Goal: Information Seeking & Learning: Find specific fact

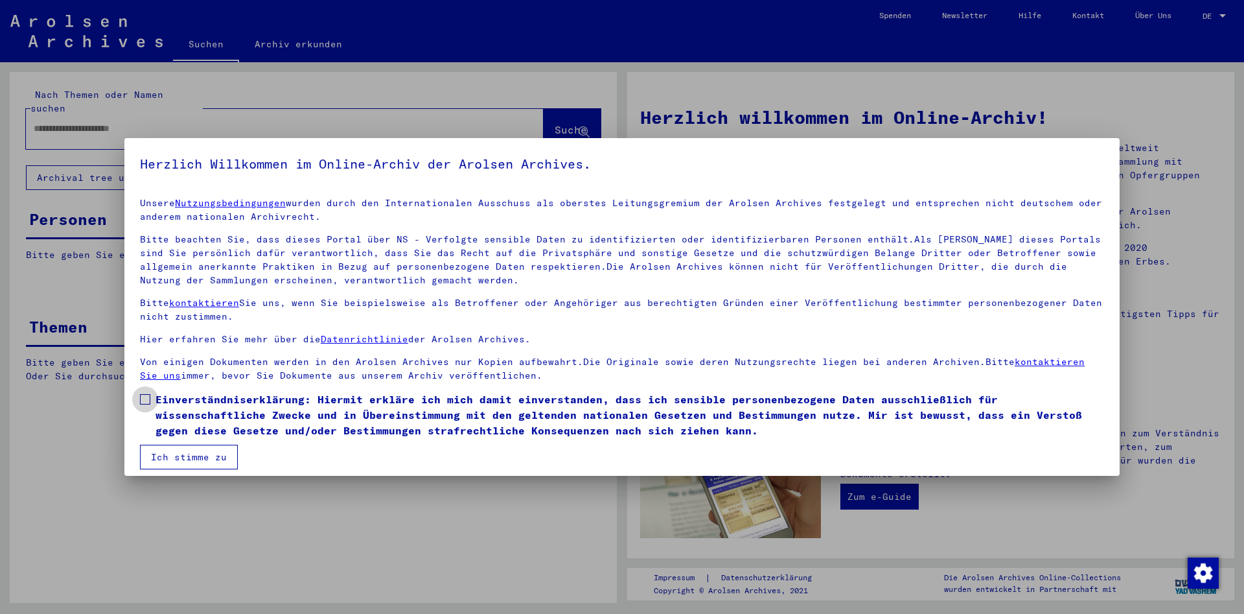
click at [144, 400] on span at bounding box center [145, 399] width 10 height 10
click at [185, 457] on button "Ich stimme zu" at bounding box center [189, 456] width 98 height 25
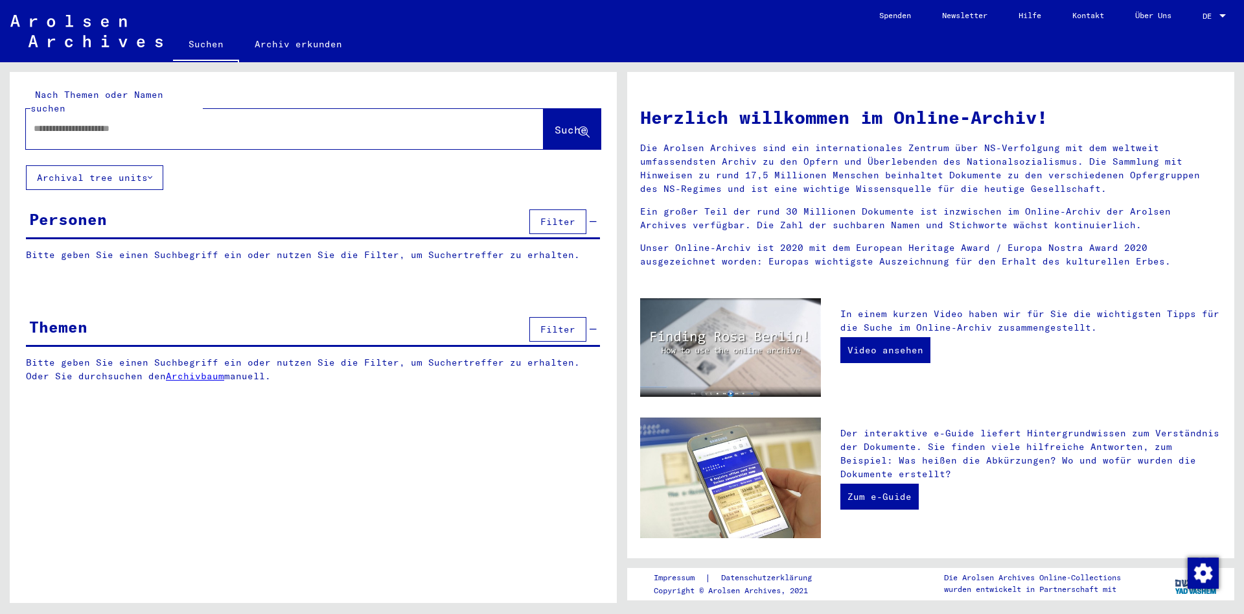
click at [1204, 12] on span "DE" at bounding box center [1209, 16] width 14 height 9
click at [1192, 23] on span "English" at bounding box center [1190, 23] width 32 height 10
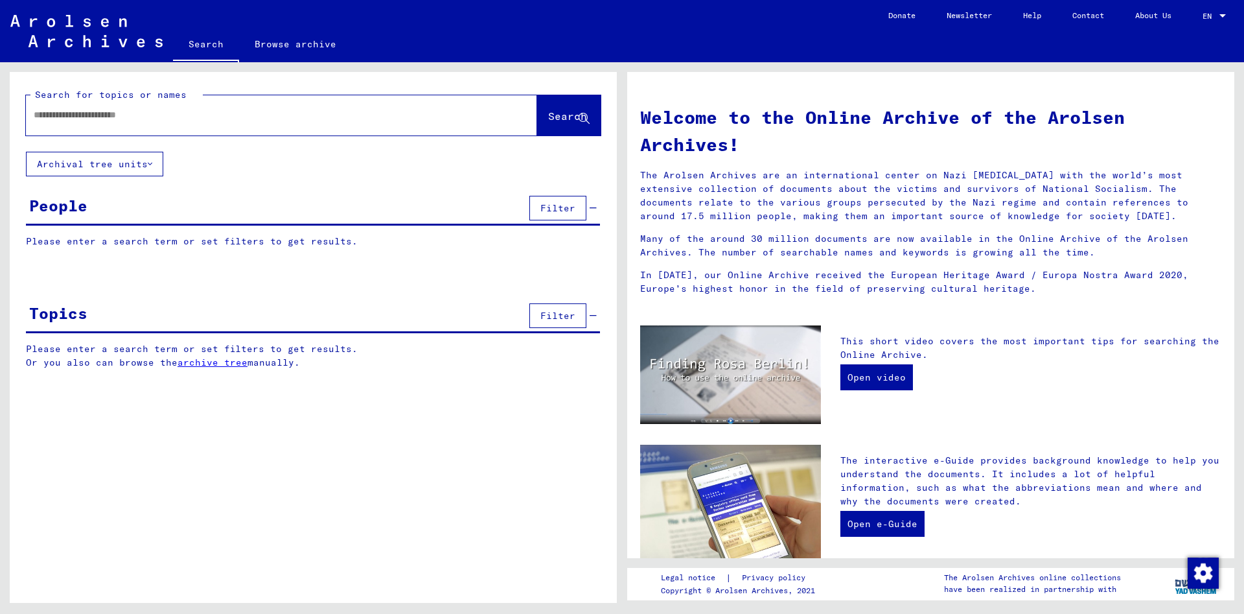
click at [148, 113] on input "text" at bounding box center [266, 115] width 464 height 14
type input "**********"
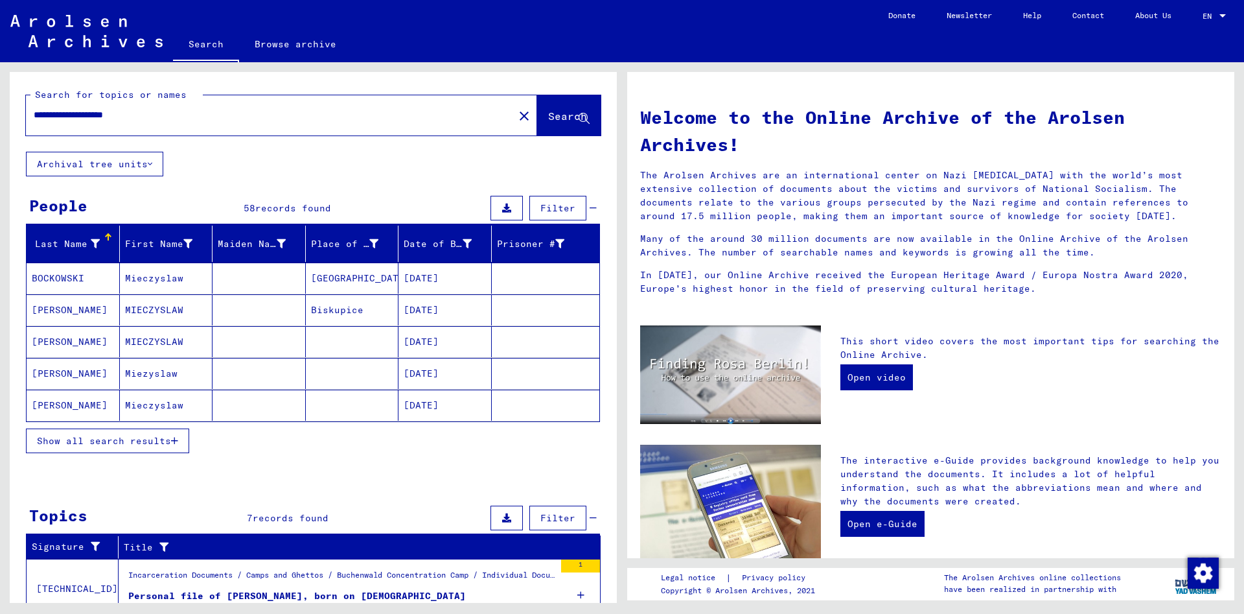
click at [53, 338] on mat-cell "[PERSON_NAME]" at bounding box center [73, 341] width 93 height 31
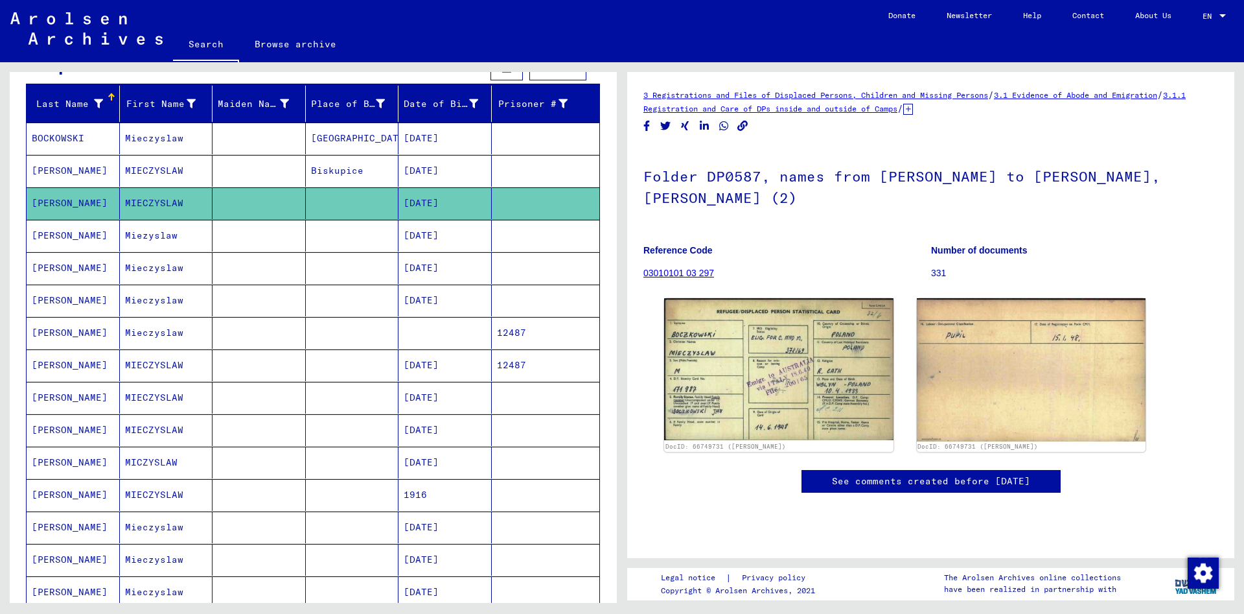
scroll to position [210, 0]
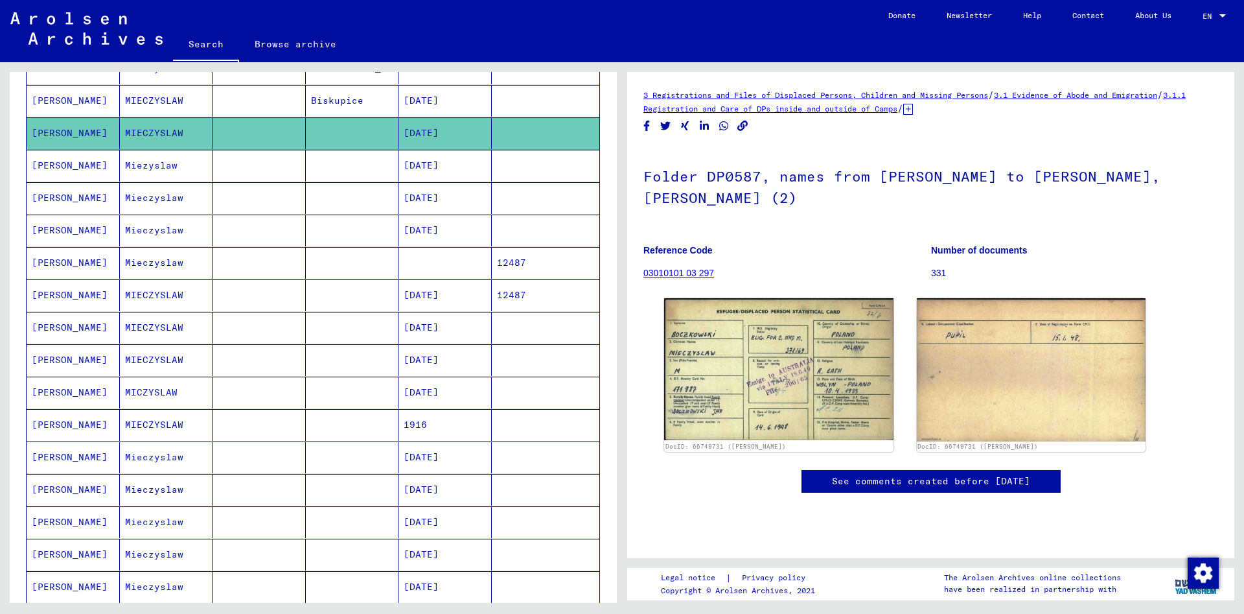
click at [60, 456] on mat-cell "[PERSON_NAME]" at bounding box center [73, 457] width 93 height 32
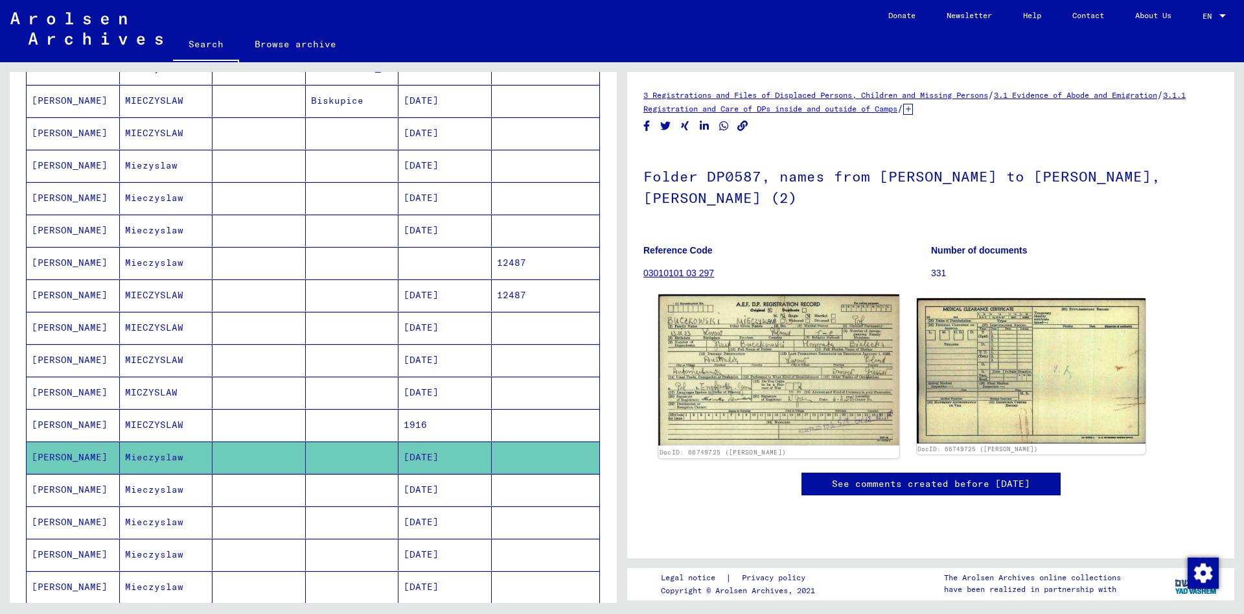
click at [752, 348] on img at bounding box center [778, 369] width 240 height 151
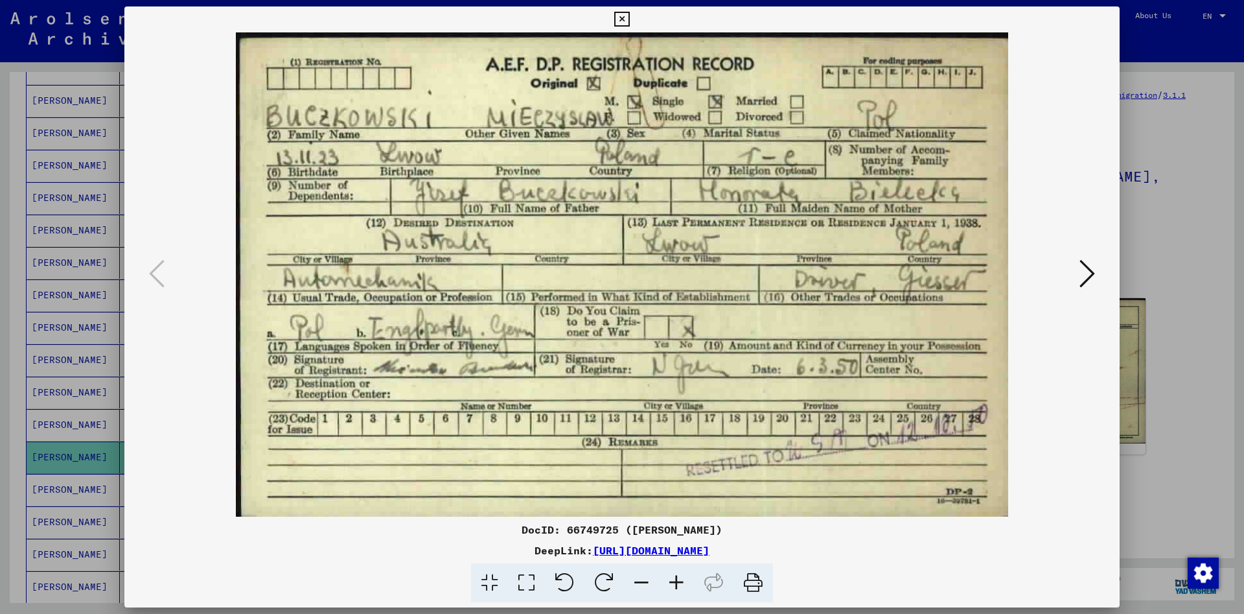
click at [282, 185] on img at bounding box center [621, 274] width 907 height 484
drag, startPoint x: 1107, startPoint y: 21, endPoint x: 982, endPoint y: 73, distance: 135.1
click at [629, 21] on icon at bounding box center [621, 20] width 15 height 16
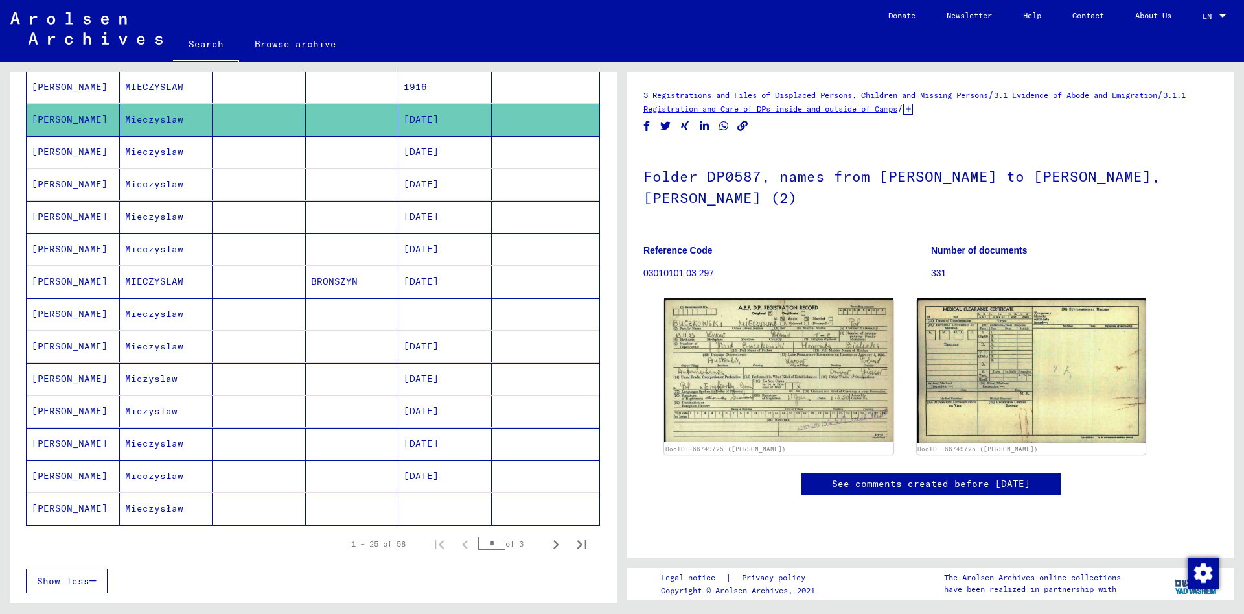
scroll to position [560, 0]
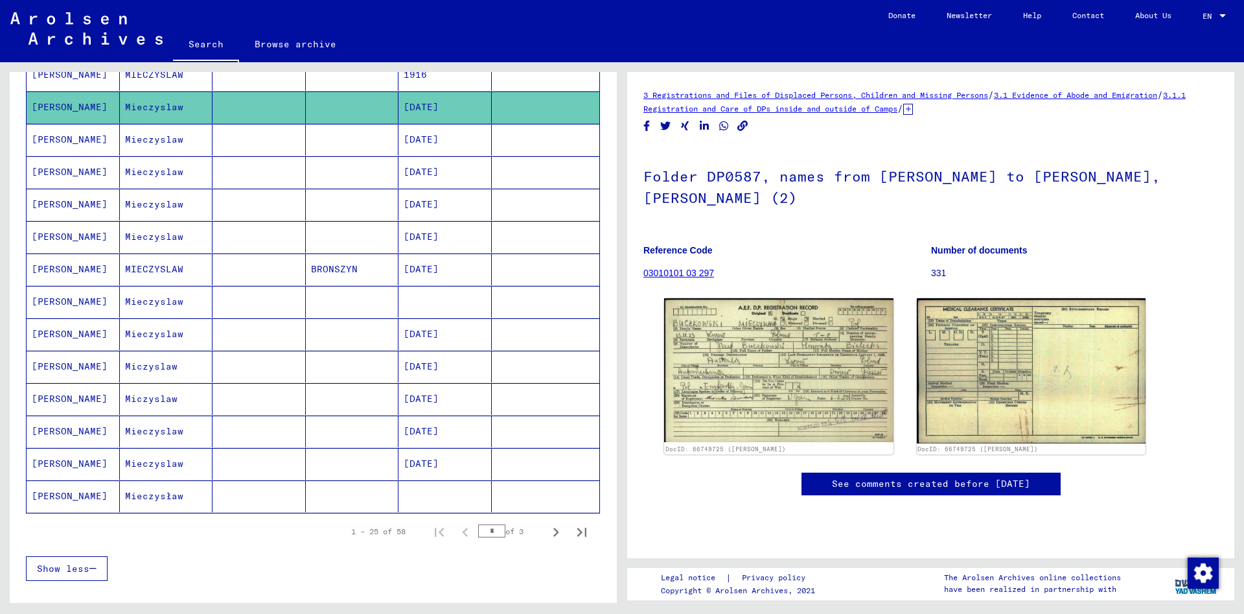
click at [435, 433] on mat-cell "[DATE]" at bounding box center [444, 431] width 93 height 32
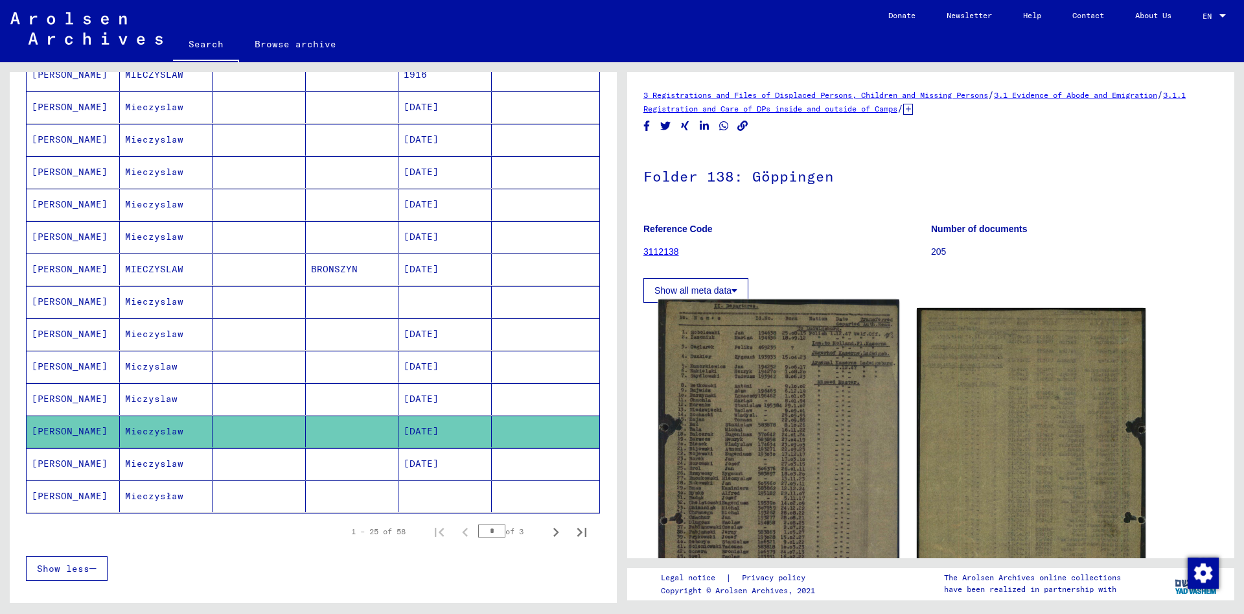
click at [740, 409] on img at bounding box center [778, 474] width 240 height 350
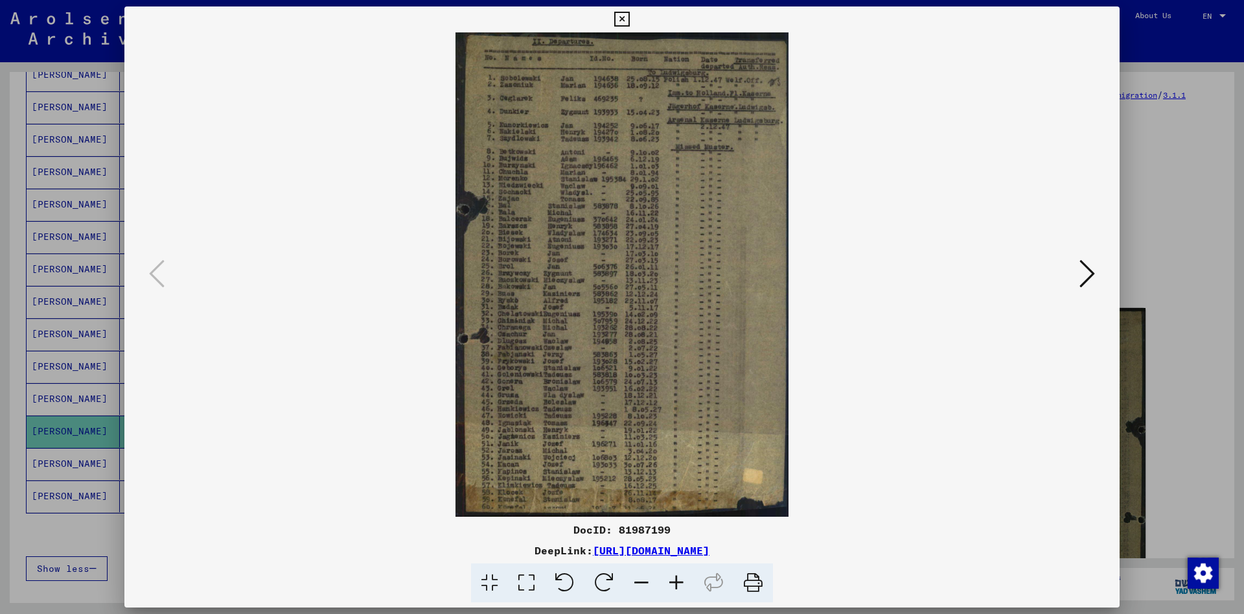
click at [629, 12] on icon at bounding box center [621, 20] width 15 height 16
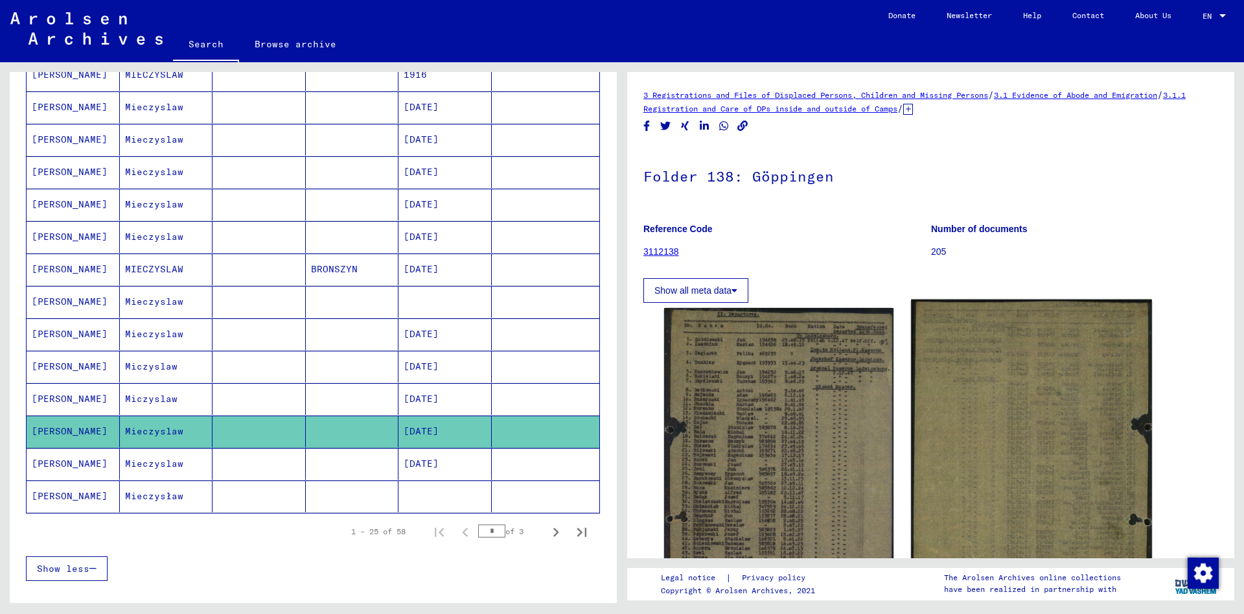
click at [978, 422] on img at bounding box center [1031, 474] width 240 height 350
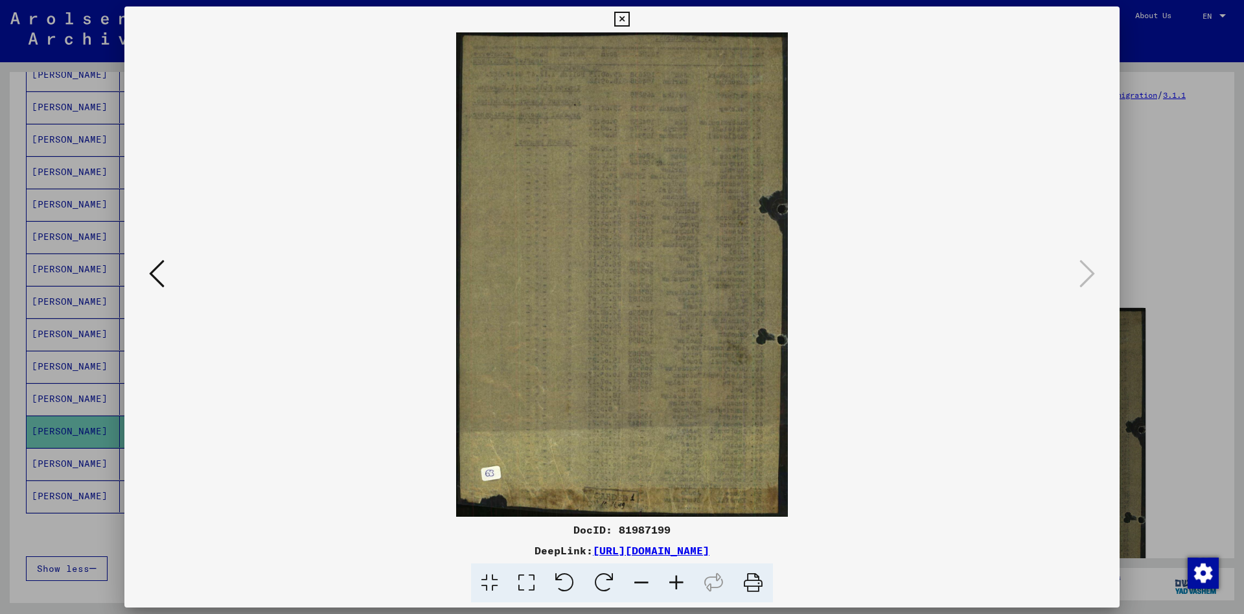
click at [629, 25] on icon at bounding box center [621, 20] width 15 height 16
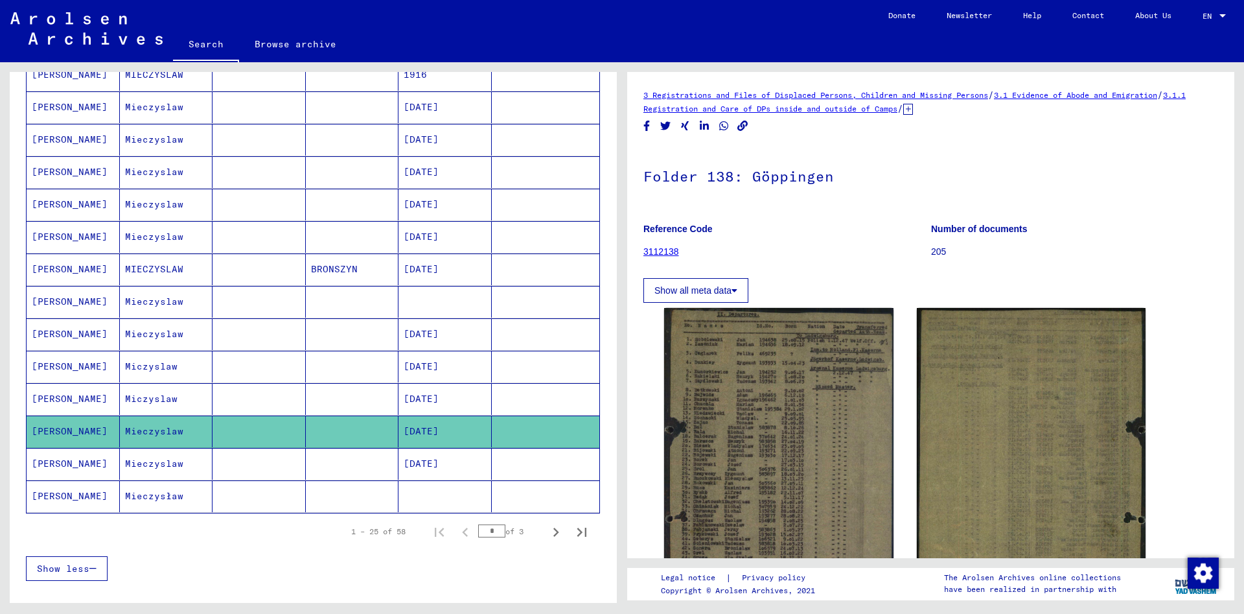
click at [71, 468] on mat-cell "[PERSON_NAME]" at bounding box center [73, 464] width 93 height 32
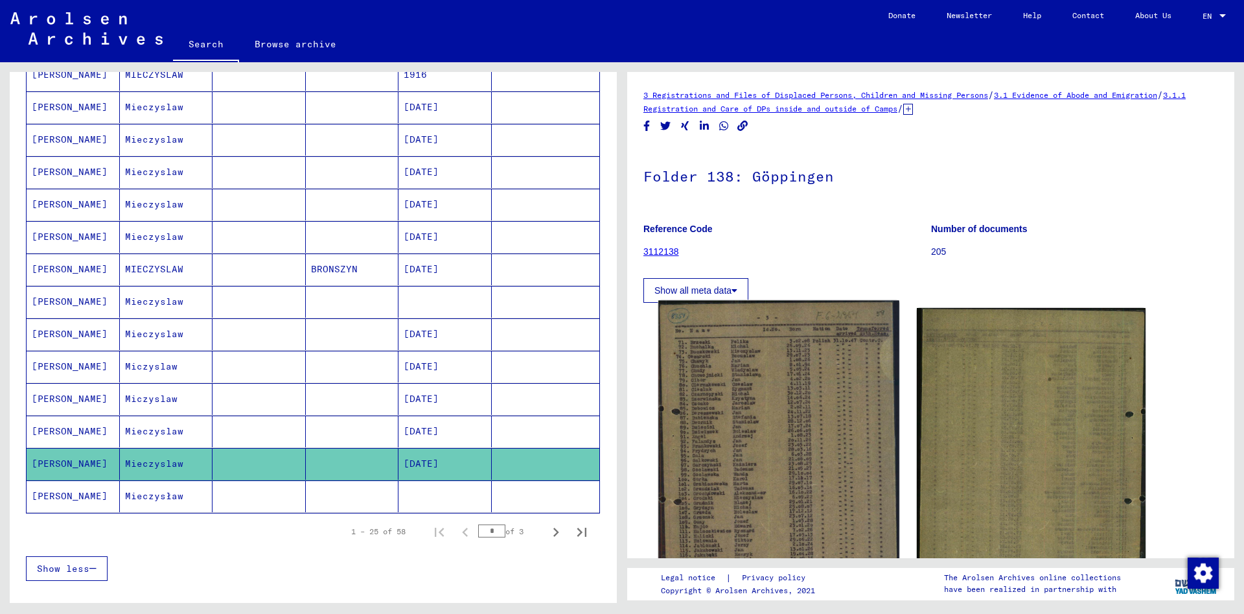
click at [718, 453] on img at bounding box center [778, 453] width 240 height 304
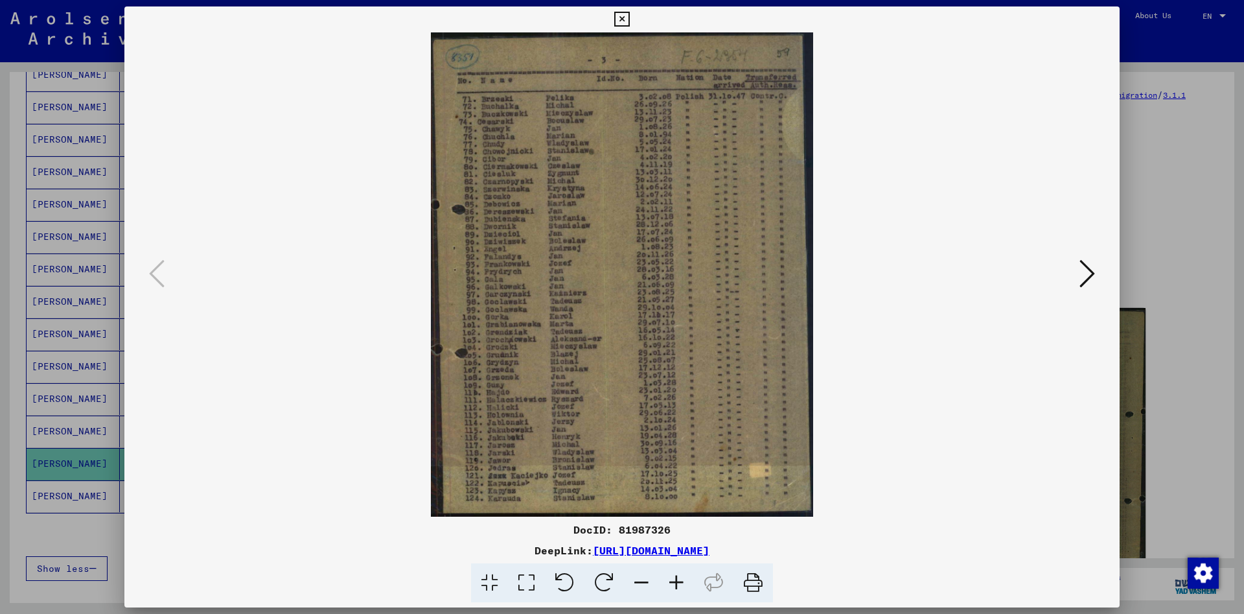
click at [629, 19] on icon at bounding box center [621, 20] width 15 height 16
